Goal: Task Accomplishment & Management: Complete application form

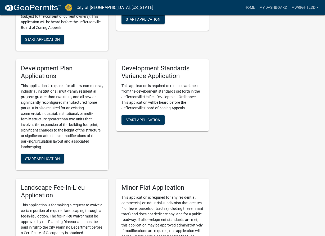
scroll to position [636, 0]
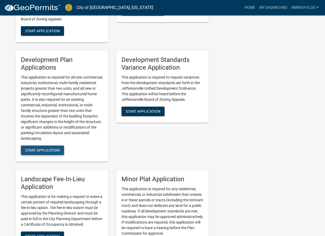
click at [33, 146] on button "Start Application" at bounding box center [42, 151] width 43 height 10
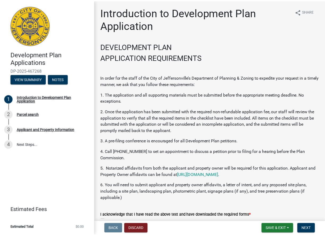
scroll to position [30, 0]
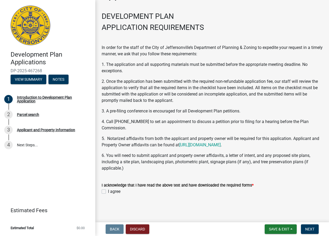
drag, startPoint x: 103, startPoint y: 191, endPoint x: 110, endPoint y: 195, distance: 8.3
click at [108, 191] on label "I agree" at bounding box center [114, 192] width 12 height 6
click at [108, 191] on input "I agree" at bounding box center [109, 190] width 3 height 3
checkbox input "true"
click at [135, 229] on button "Discard" at bounding box center [138, 230] width 24 height 10
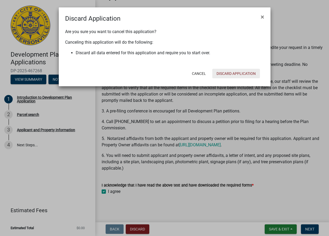
click at [223, 72] on button "Discard Application" at bounding box center [237, 74] width 48 height 10
